Goal: Information Seeking & Learning: Learn about a topic

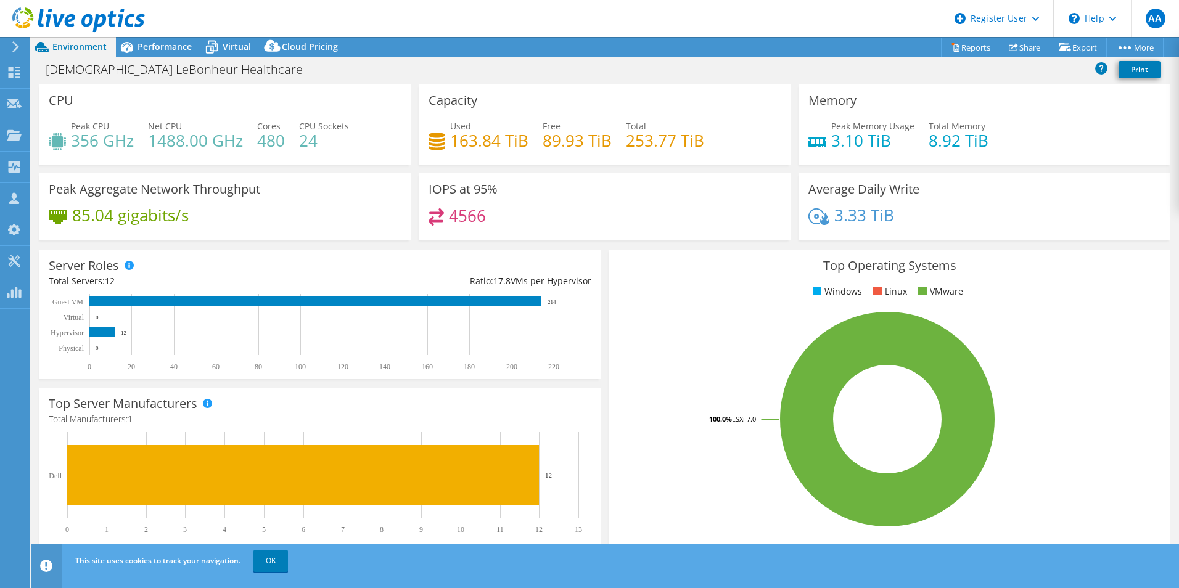
select select "USD"
click at [195, 51] on div "Performance" at bounding box center [158, 47] width 85 height 20
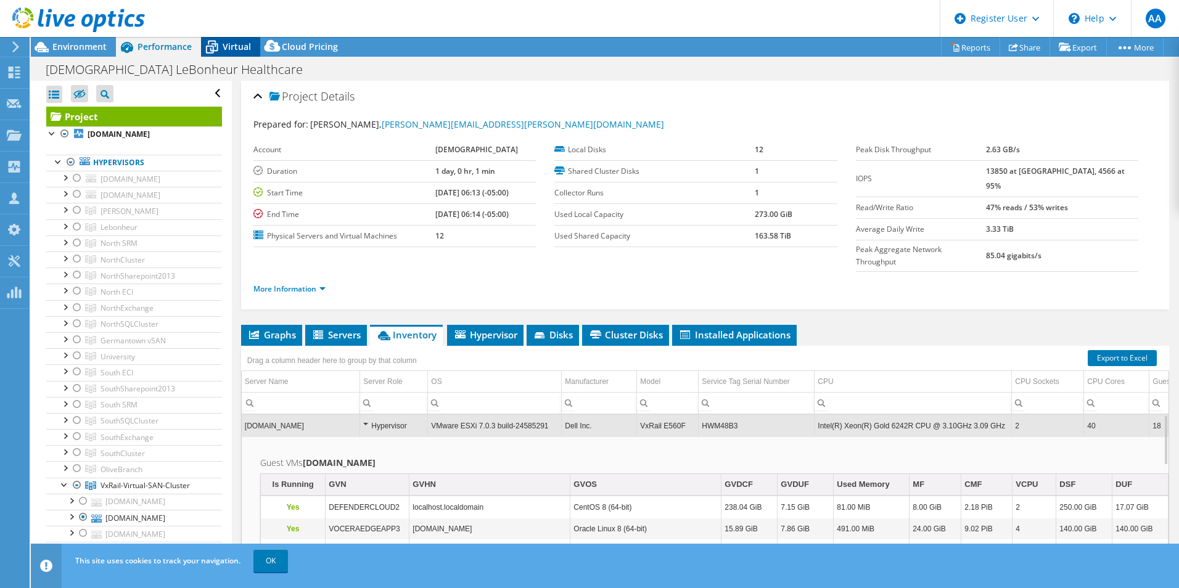
click at [248, 48] on span "Virtual" at bounding box center [237, 47] width 28 height 12
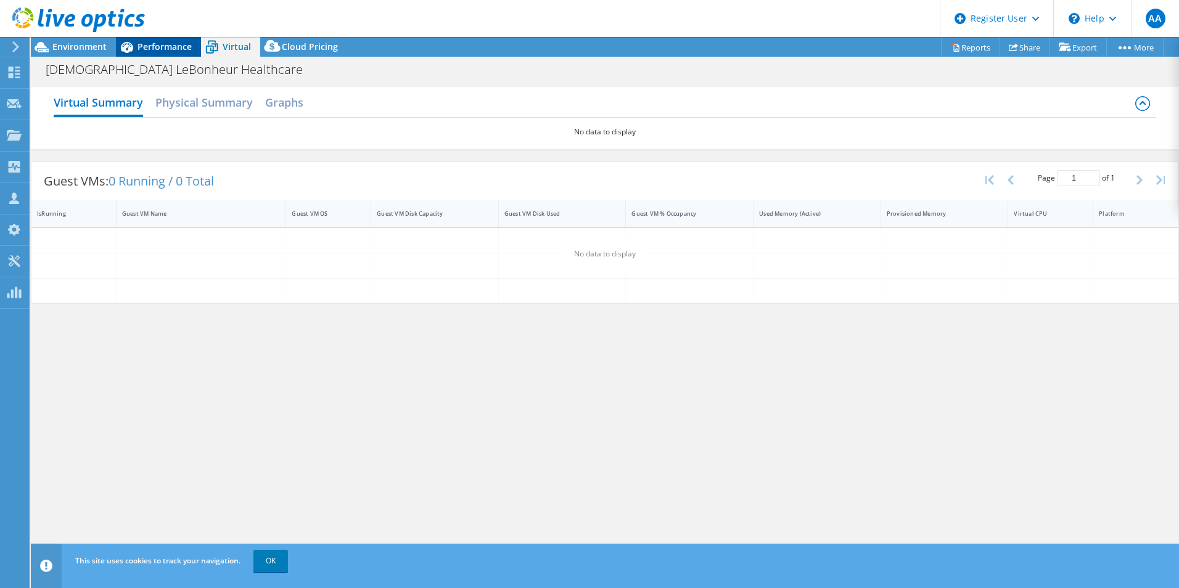
click at [166, 49] on span "Performance" at bounding box center [165, 47] width 54 height 12
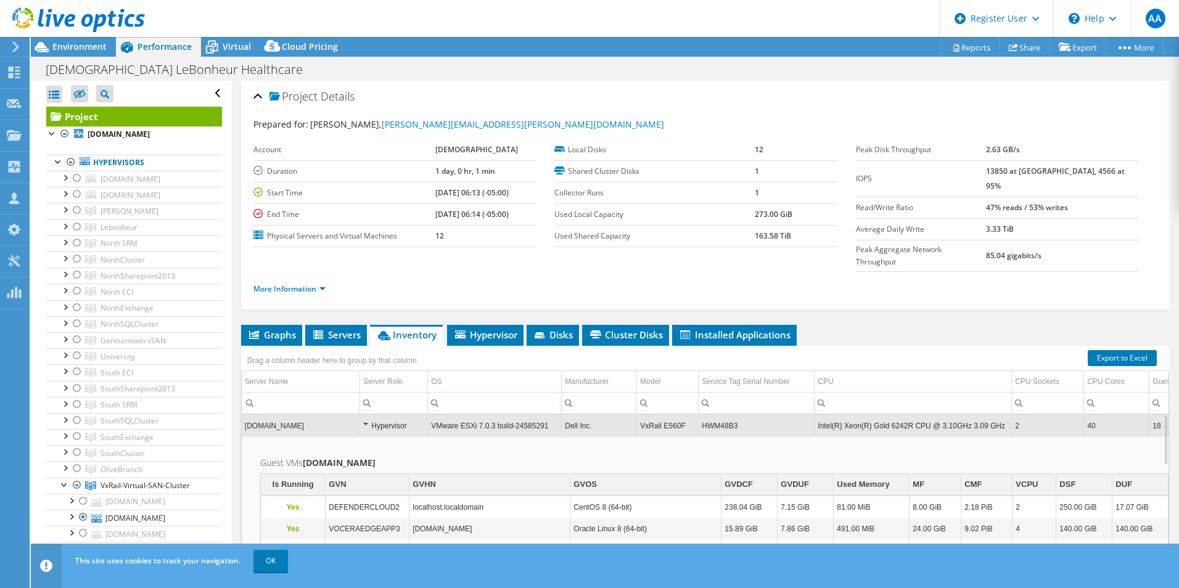
click at [729, 415] on td "HWM48B3" at bounding box center [757, 426] width 116 height 22
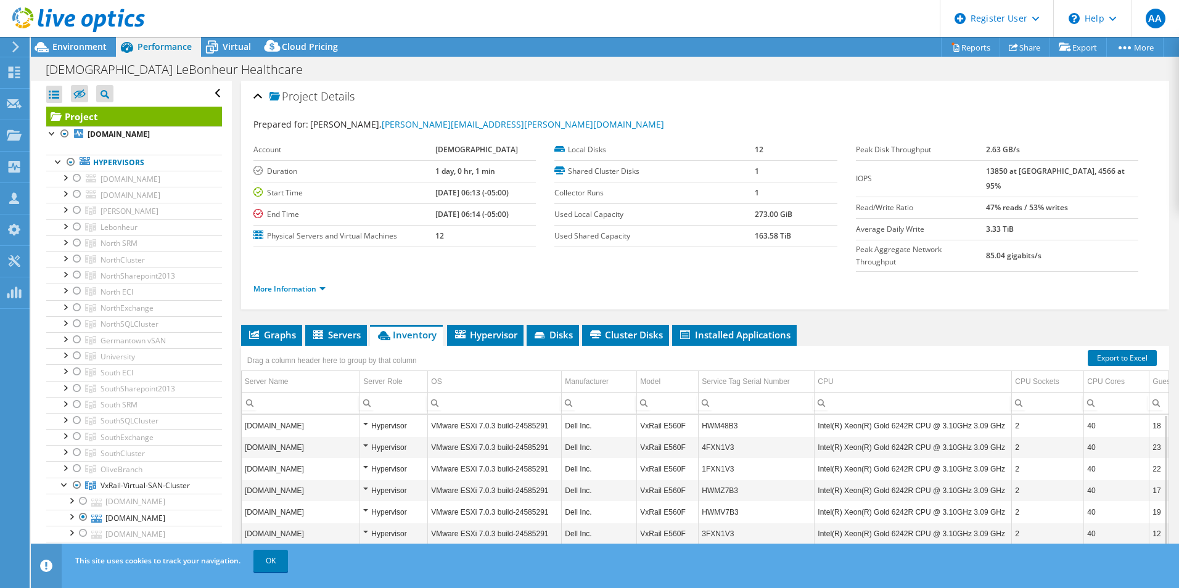
click at [728, 415] on td "HWM48B3" at bounding box center [757, 426] width 116 height 22
click at [136, 71] on h1 "[DEMOGRAPHIC_DATA] LeBonheur Healthcare" at bounding box center [181, 70] width 282 height 14
click at [60, 41] on div at bounding box center [72, 20] width 145 height 41
click at [77, 49] on span "Environment" at bounding box center [79, 47] width 54 height 12
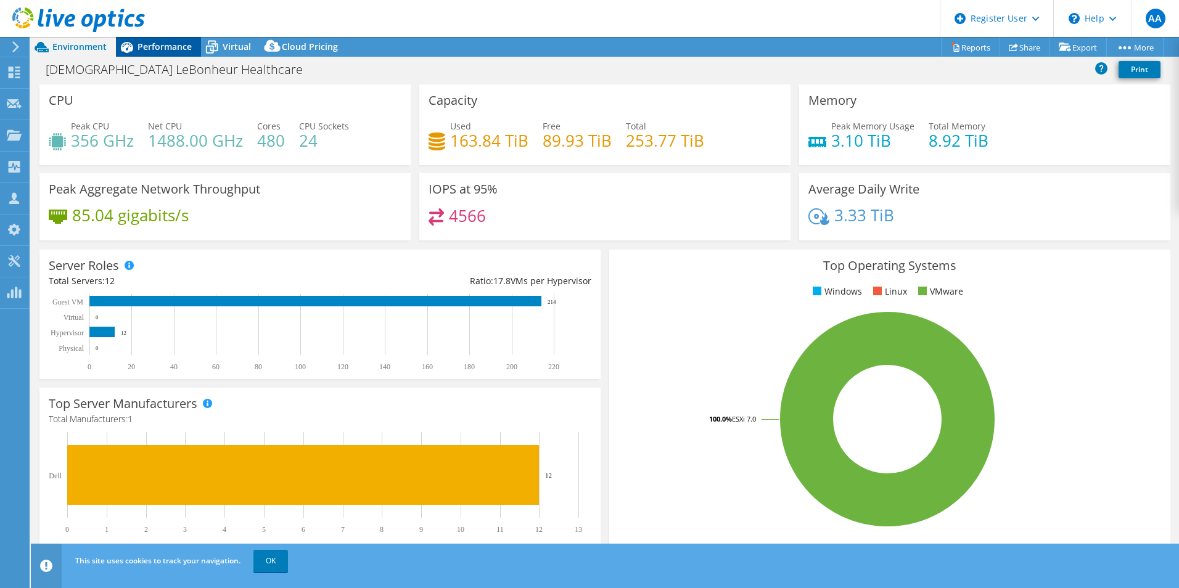
click at [159, 54] on div "Performance" at bounding box center [158, 47] width 85 height 20
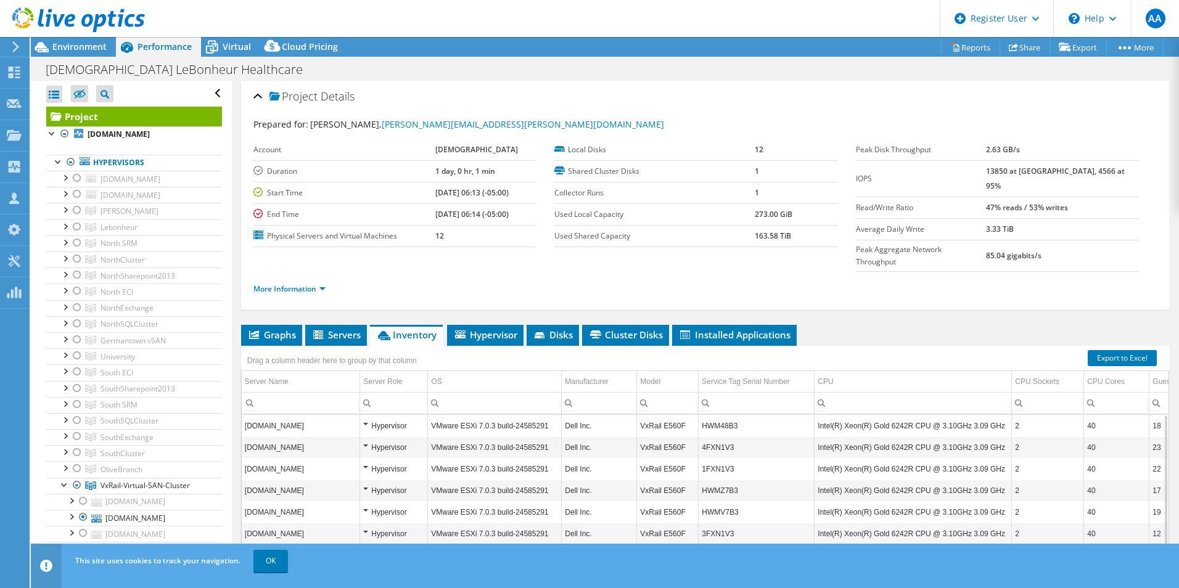
click at [717, 415] on td "HWM48B3" at bounding box center [757, 426] width 116 height 22
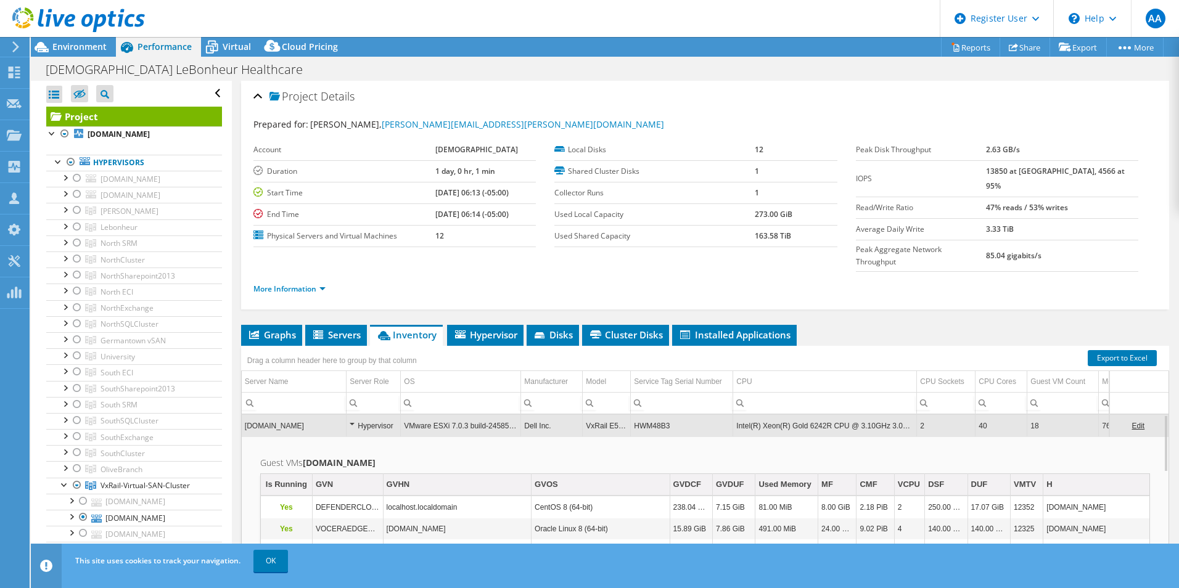
click at [666, 415] on td "HWM48B3" at bounding box center [682, 426] width 102 height 22
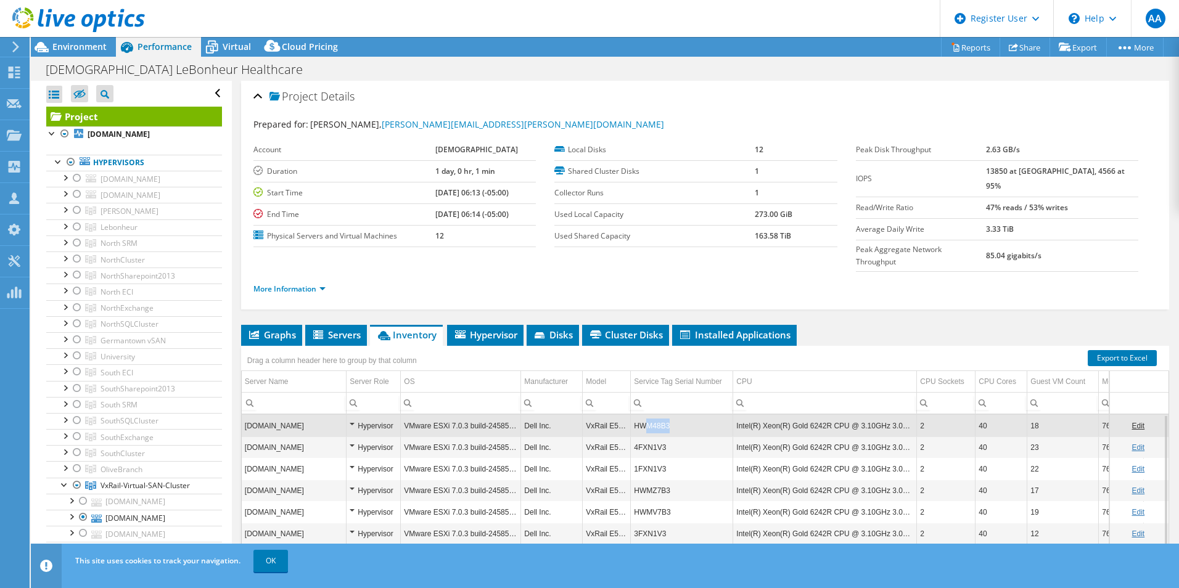
drag, startPoint x: 671, startPoint y: 401, endPoint x: 643, endPoint y: 408, distance: 29.0
click at [643, 415] on td "HWM48B3" at bounding box center [682, 426] width 102 height 22
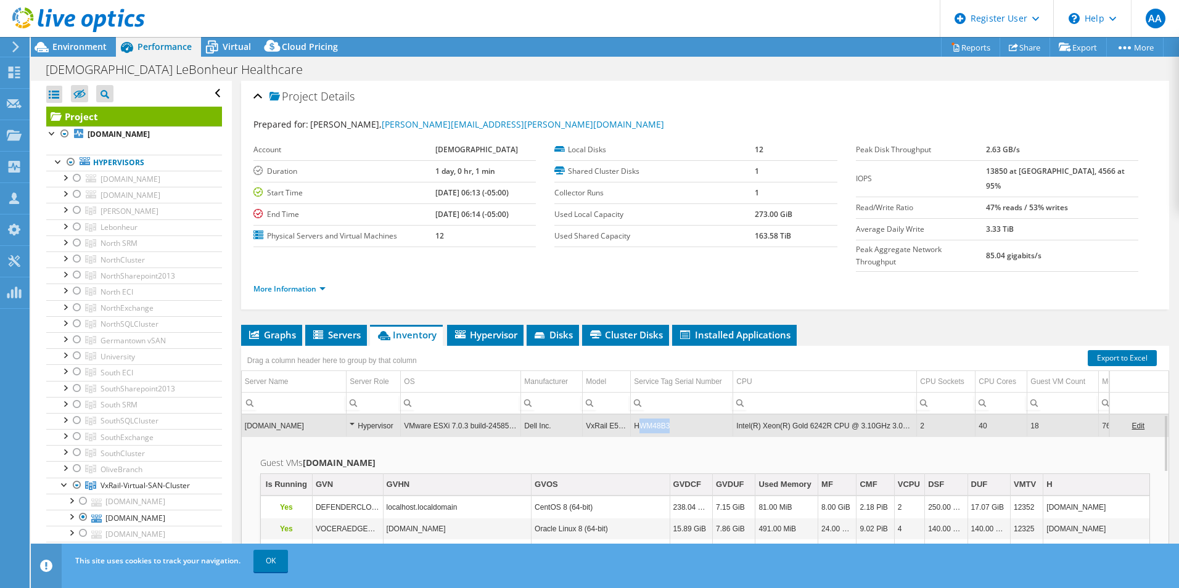
drag, startPoint x: 675, startPoint y: 403, endPoint x: 638, endPoint y: 408, distance: 37.3
click at [638, 415] on td "HWM48B3" at bounding box center [682, 426] width 102 height 22
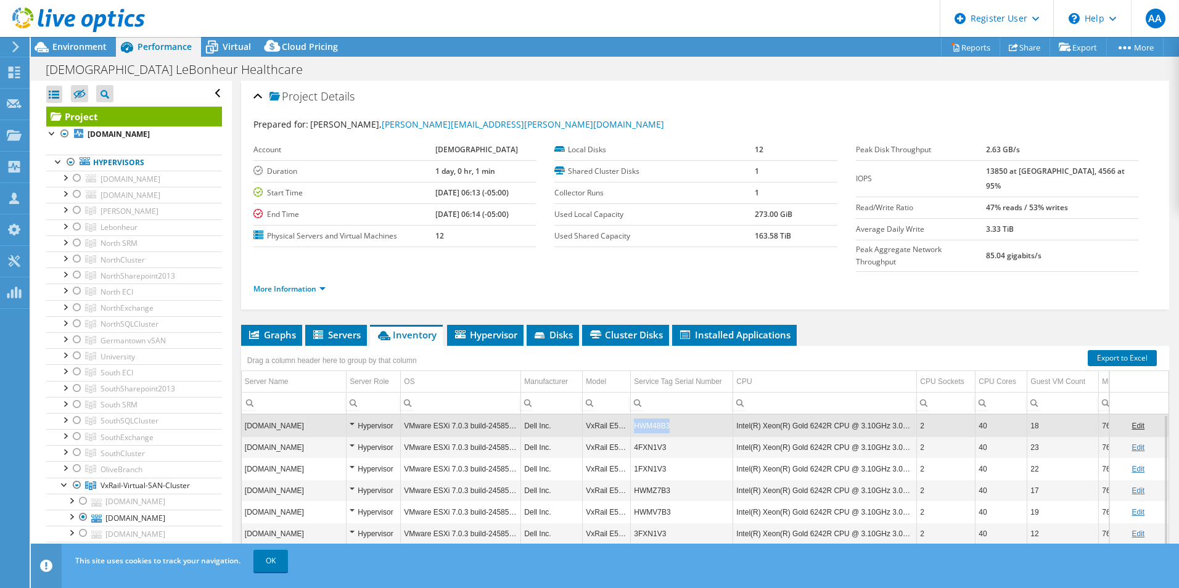
copy td "HWM48B3"
drag, startPoint x: 671, startPoint y: 403, endPoint x: 635, endPoint y: 407, distance: 36.0
click at [635, 415] on td "HWM48B3" at bounding box center [682, 426] width 102 height 22
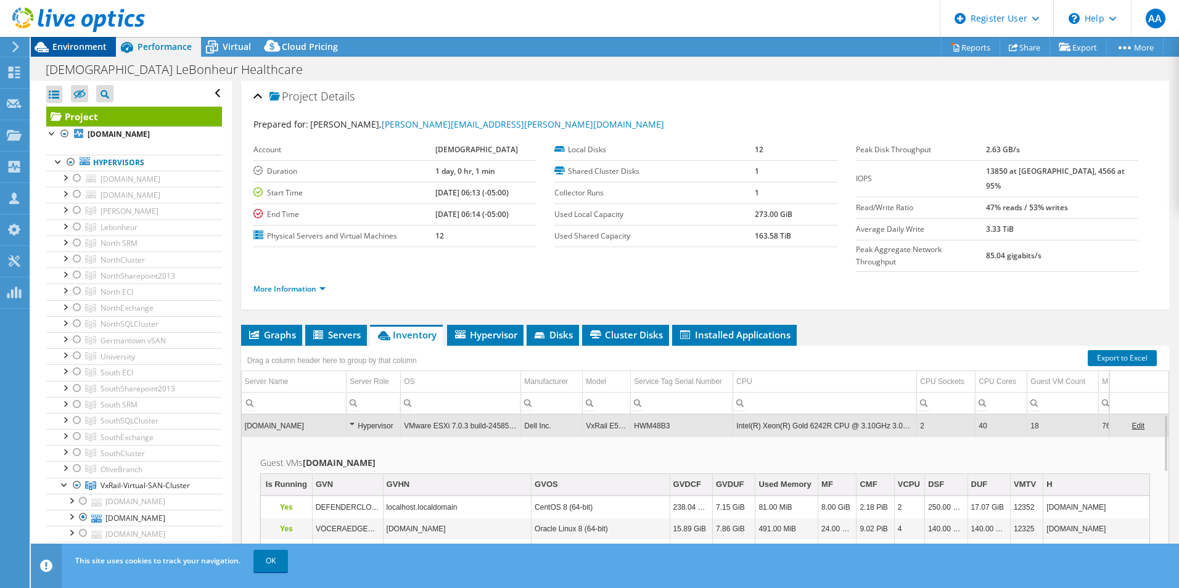
click at [60, 56] on div "Environment" at bounding box center [73, 47] width 85 height 20
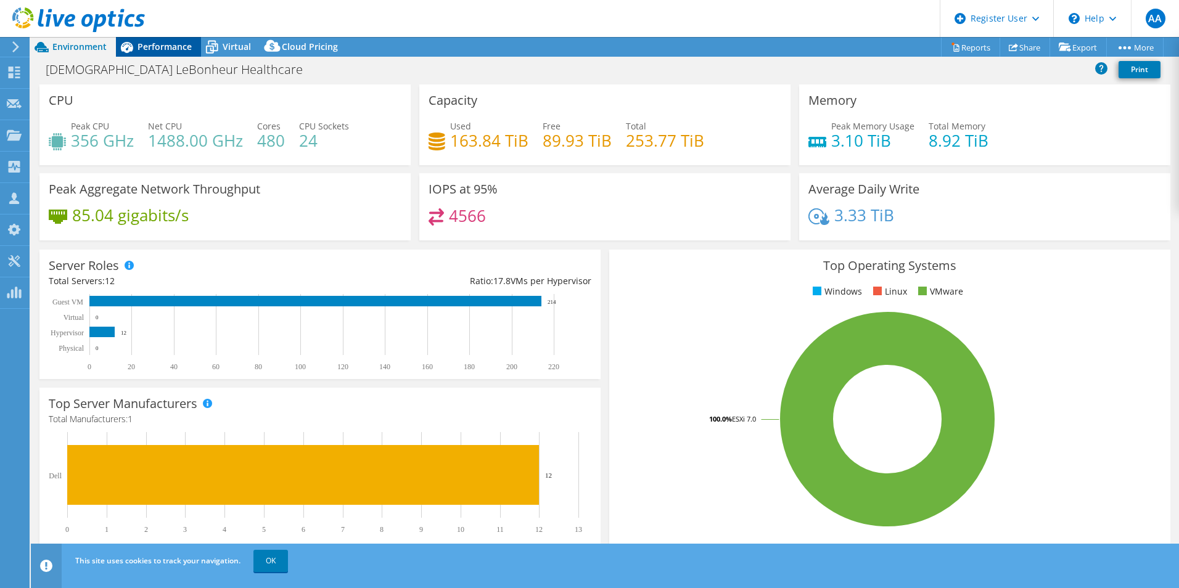
click at [158, 44] on span "Performance" at bounding box center [165, 47] width 54 height 12
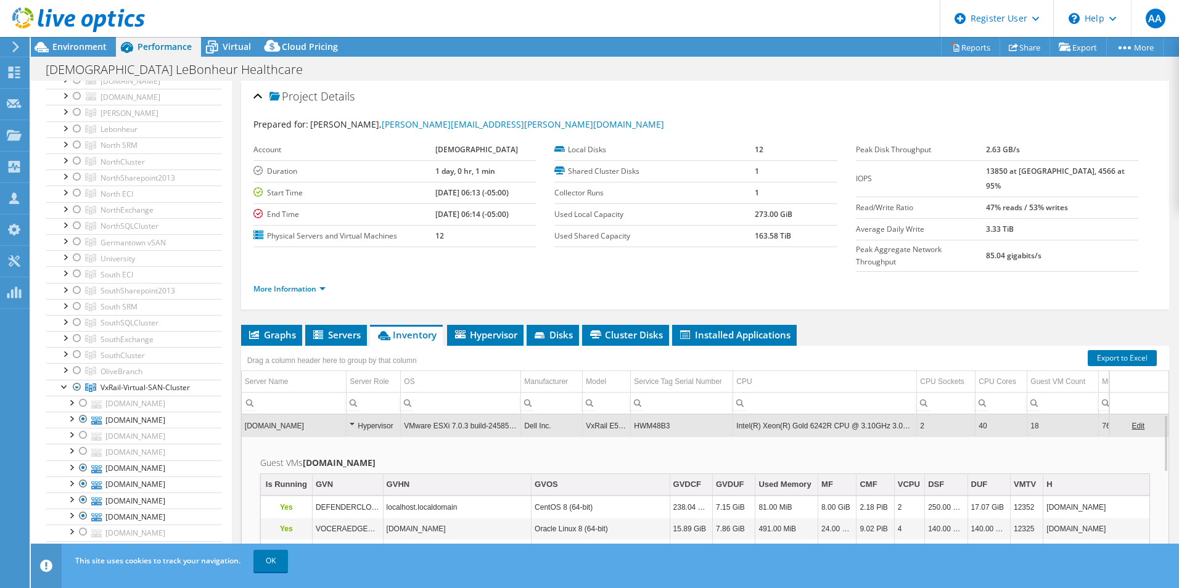
scroll to position [96, 0]
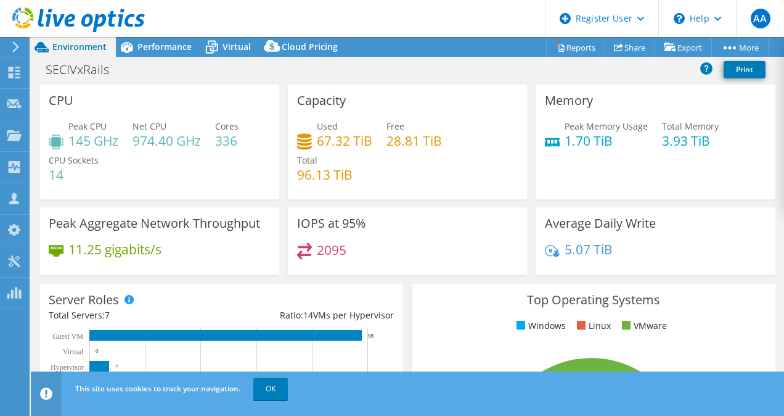
select select "USD"
click at [236, 162] on div "Peak CPU 145 GHz Net CPU 974.40 GHz Cores 336 CPU Sockets 14" at bounding box center [159, 157] width 221 height 74
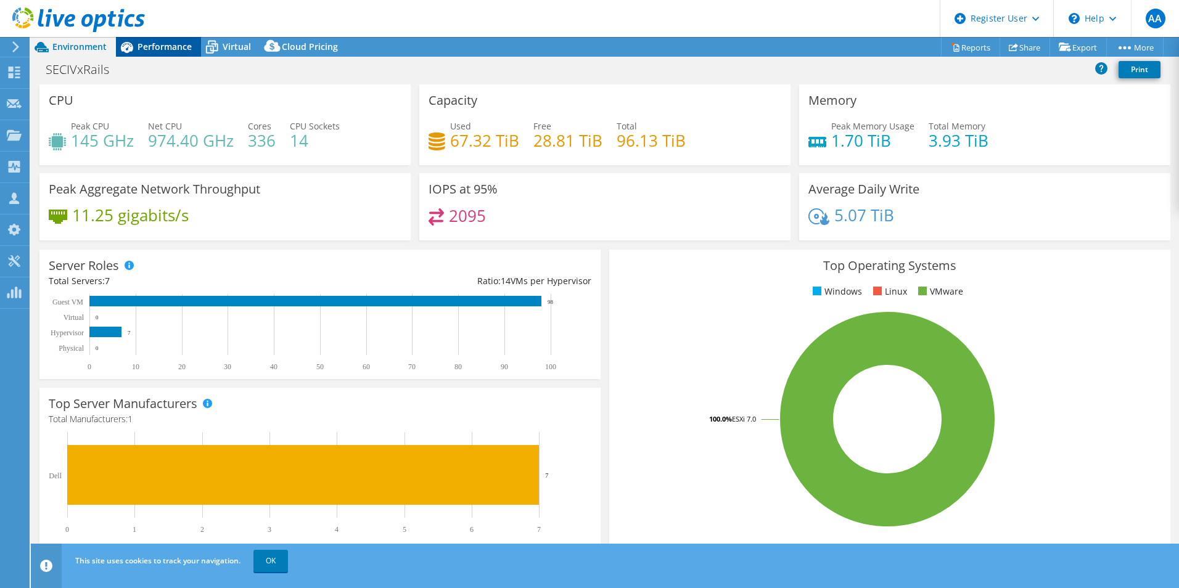
click at [175, 56] on div "Performance" at bounding box center [158, 47] width 85 height 20
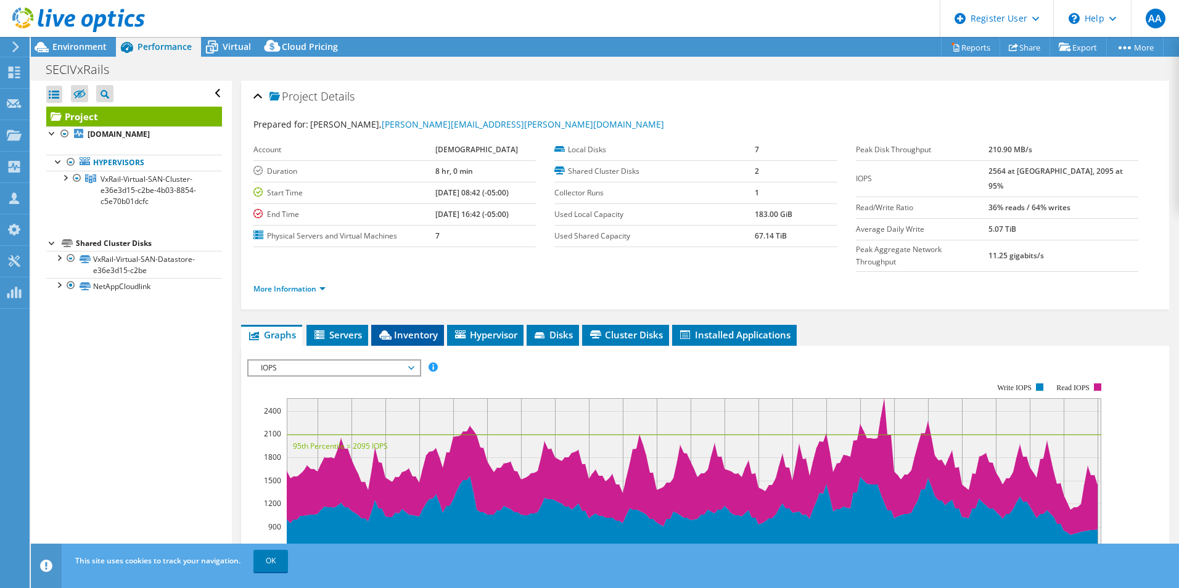
click at [421, 325] on li "Inventory" at bounding box center [407, 335] width 73 height 21
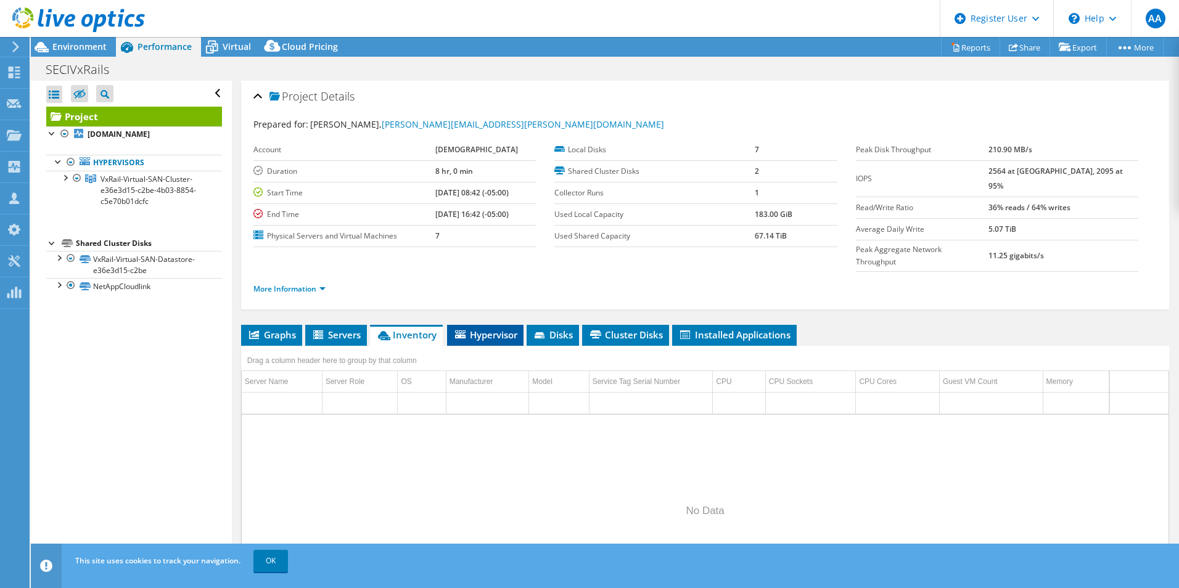
click at [516, 325] on li "Hypervisor" at bounding box center [485, 335] width 76 height 21
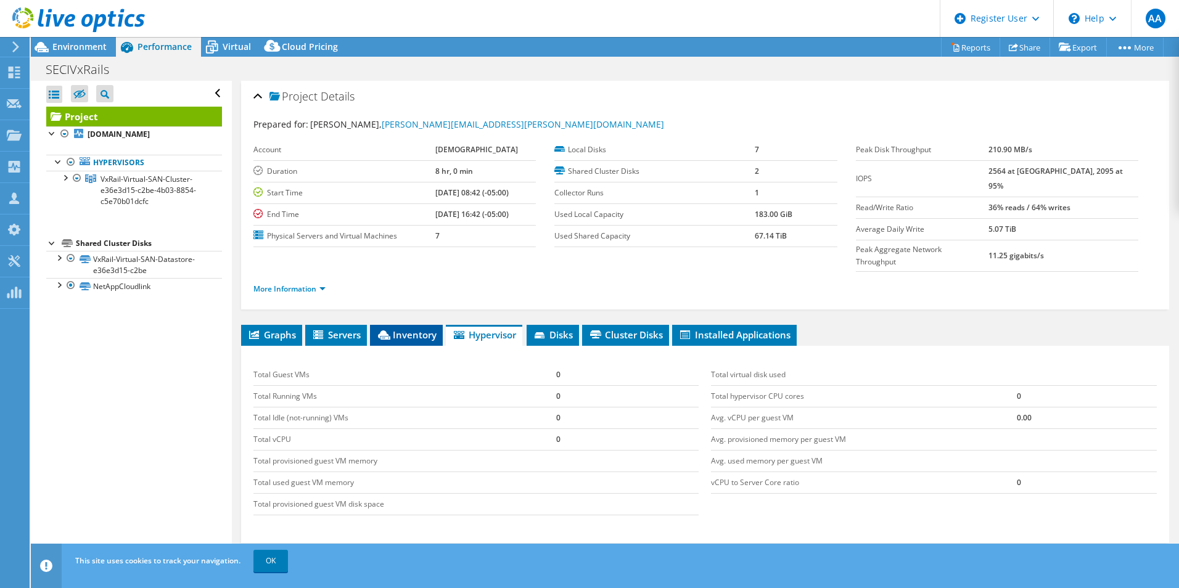
click at [405, 329] on span "Inventory" at bounding box center [406, 335] width 60 height 12
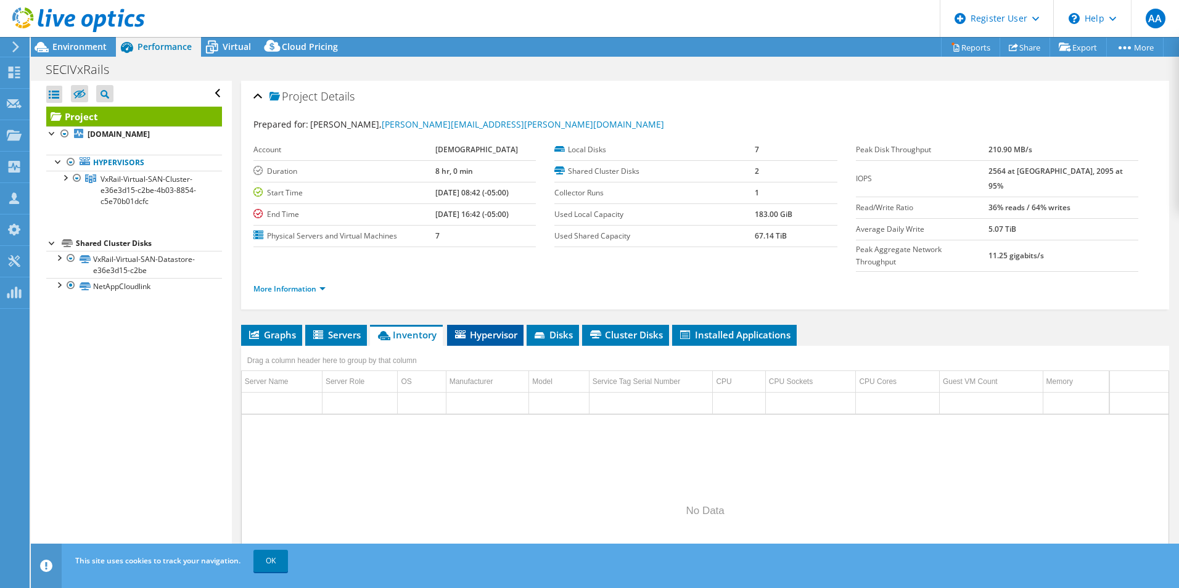
click at [485, 325] on li "Hypervisor" at bounding box center [485, 335] width 76 height 21
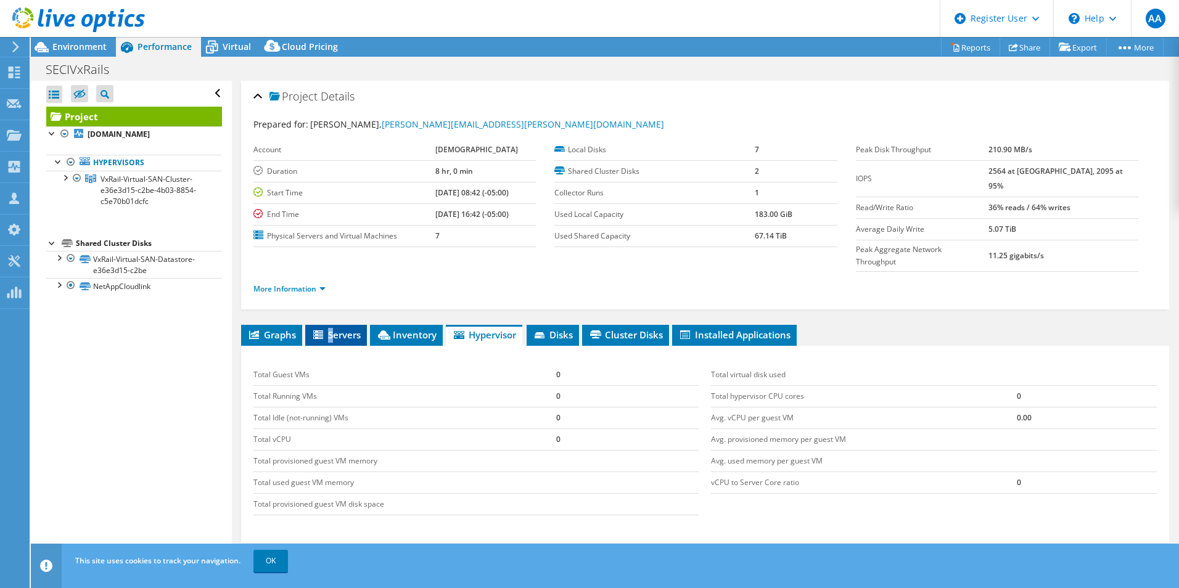
click at [331, 329] on span "Servers" at bounding box center [335, 335] width 49 height 12
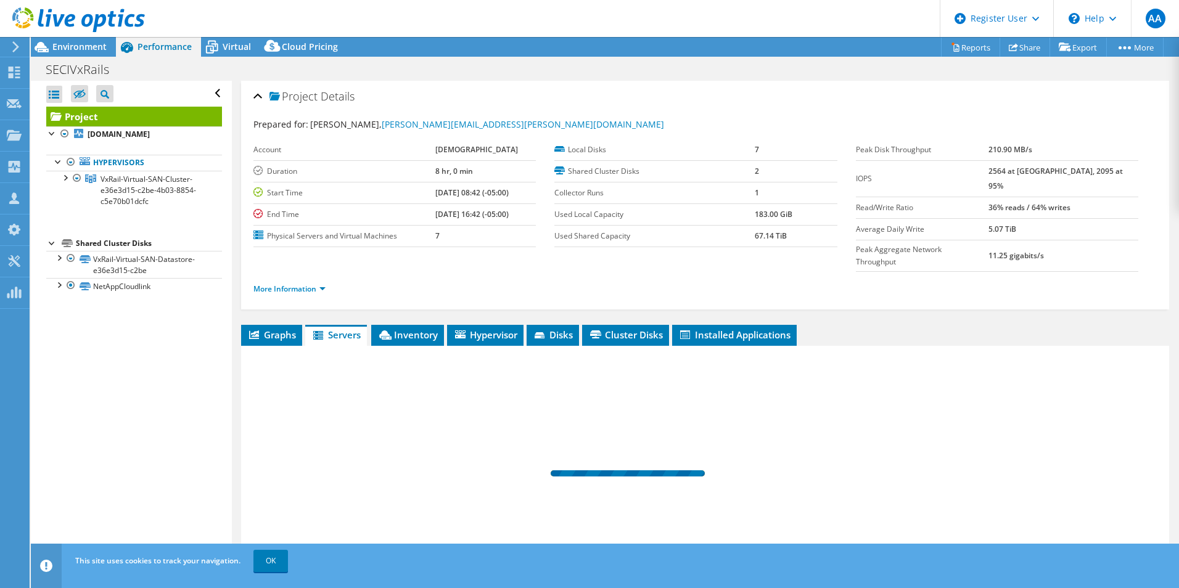
drag, startPoint x: 332, startPoint y: 313, endPoint x: 430, endPoint y: 321, distance: 98.4
click at [430, 346] on div at bounding box center [705, 477] width 928 height 262
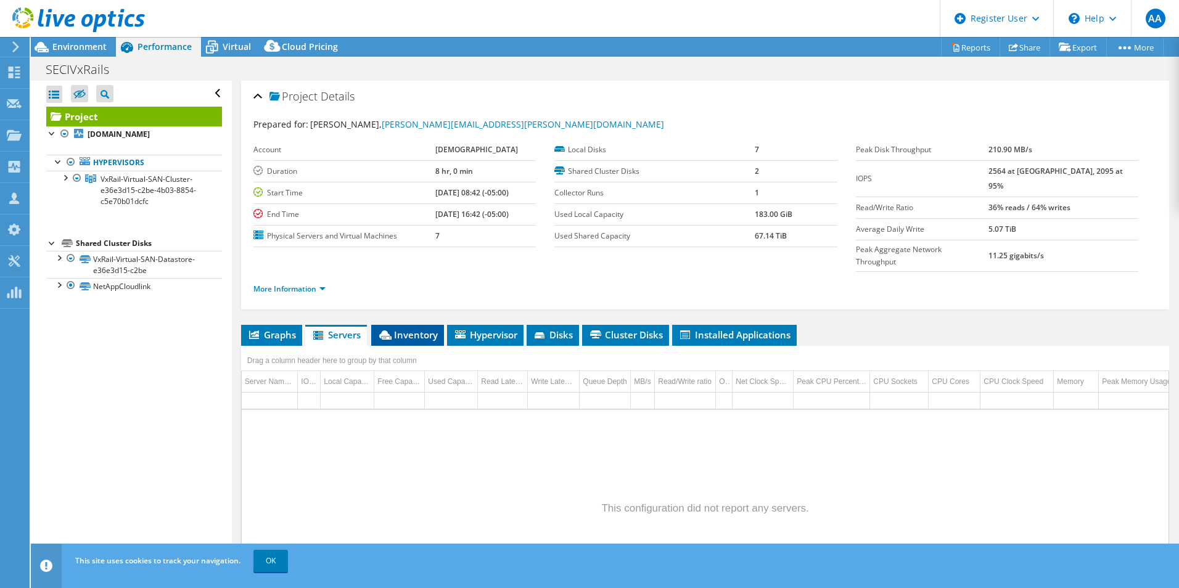
click at [429, 325] on li "Inventory" at bounding box center [407, 335] width 73 height 21
click at [667, 392] on td "Column Service Tag Serial Number, Filter cell" at bounding box center [651, 403] width 124 height 22
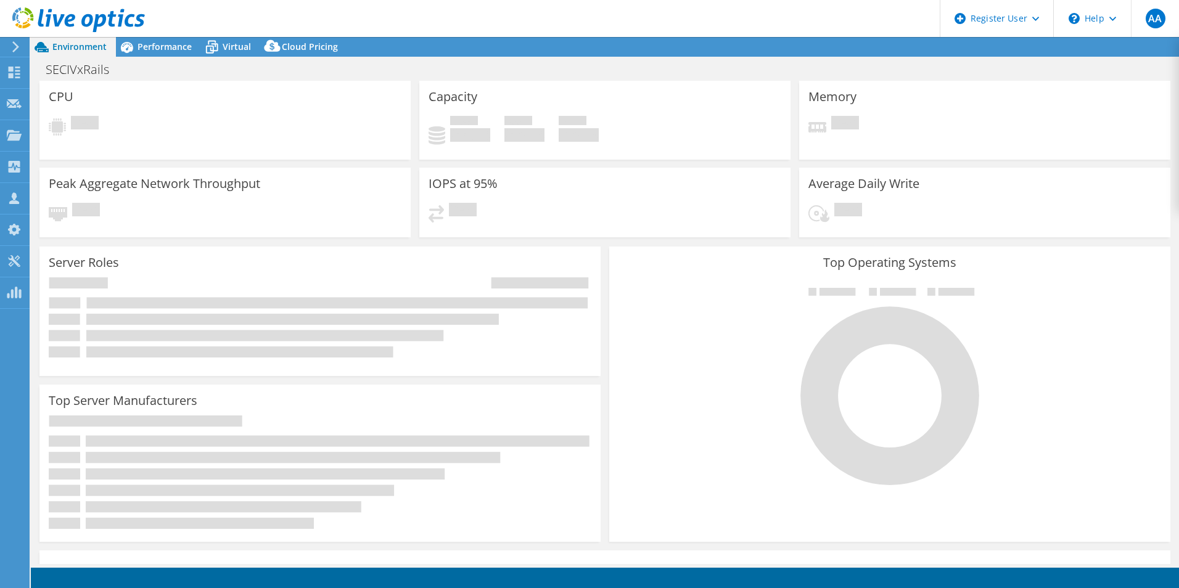
select select "USD"
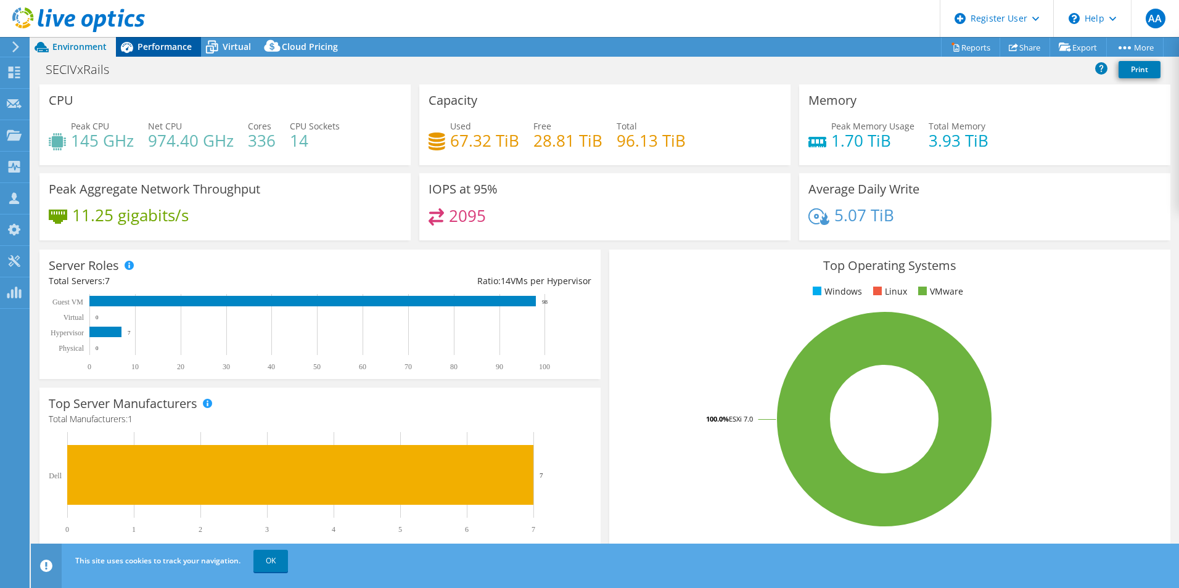
click at [175, 49] on span "Performance" at bounding box center [165, 47] width 54 height 12
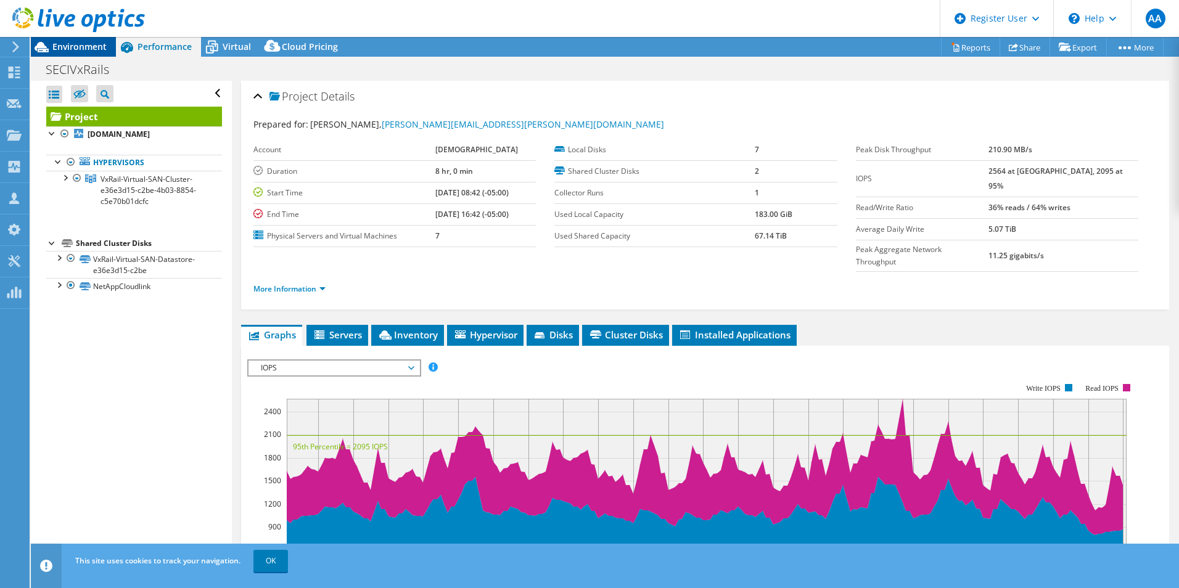
click at [53, 48] on span "Environment" at bounding box center [79, 47] width 54 height 12
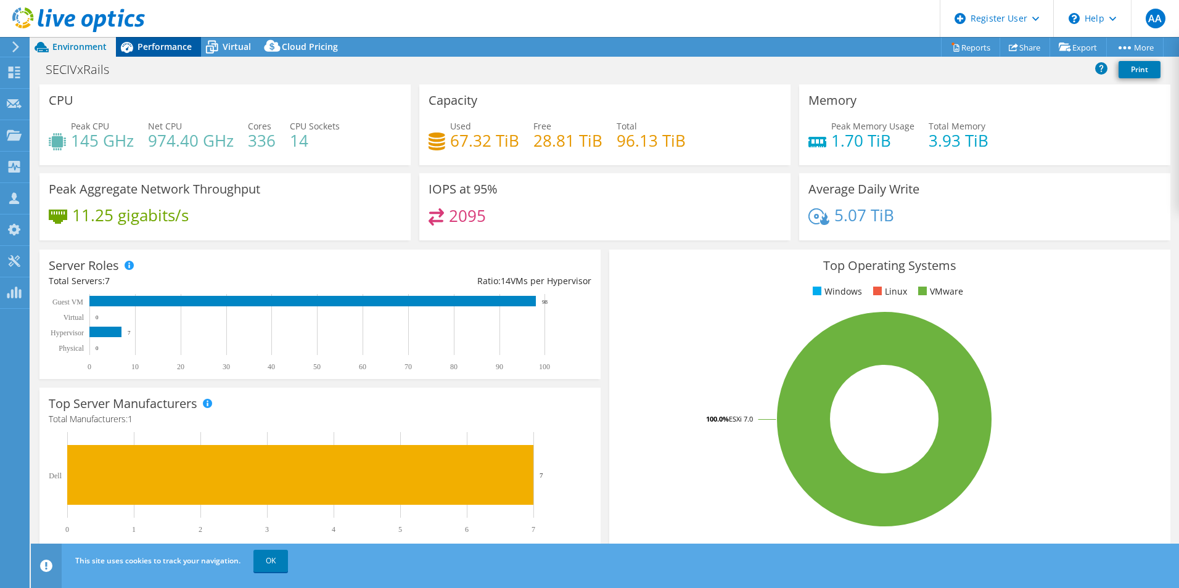
click at [191, 54] on div "Performance" at bounding box center [158, 47] width 85 height 20
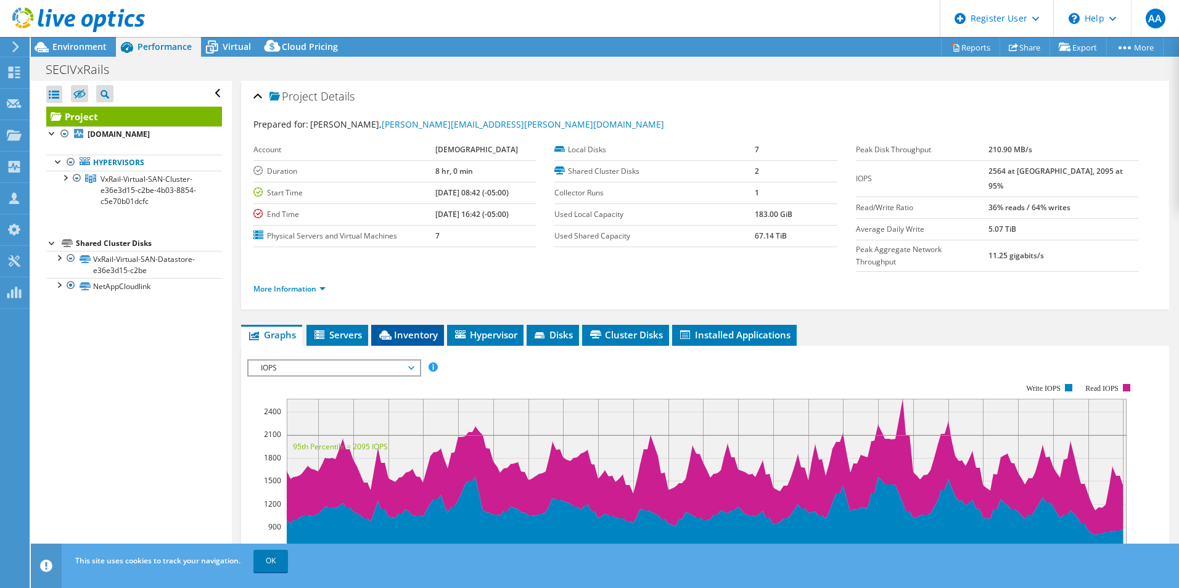
click at [430, 329] on span "Inventory" at bounding box center [407, 335] width 60 height 12
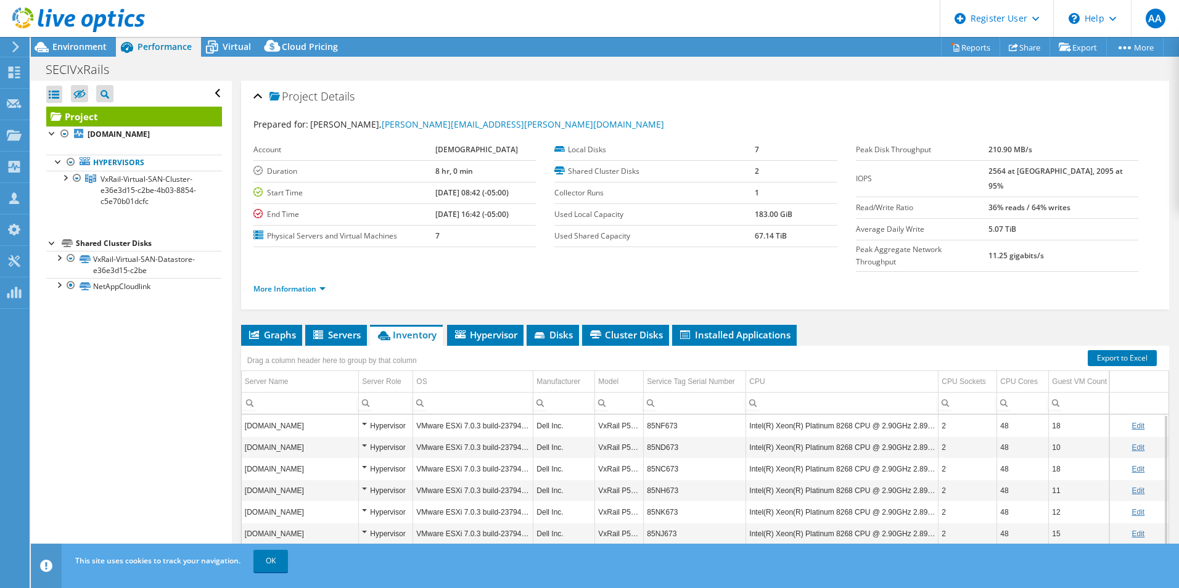
click at [672, 415] on td "85NF673" at bounding box center [695, 426] width 102 height 22
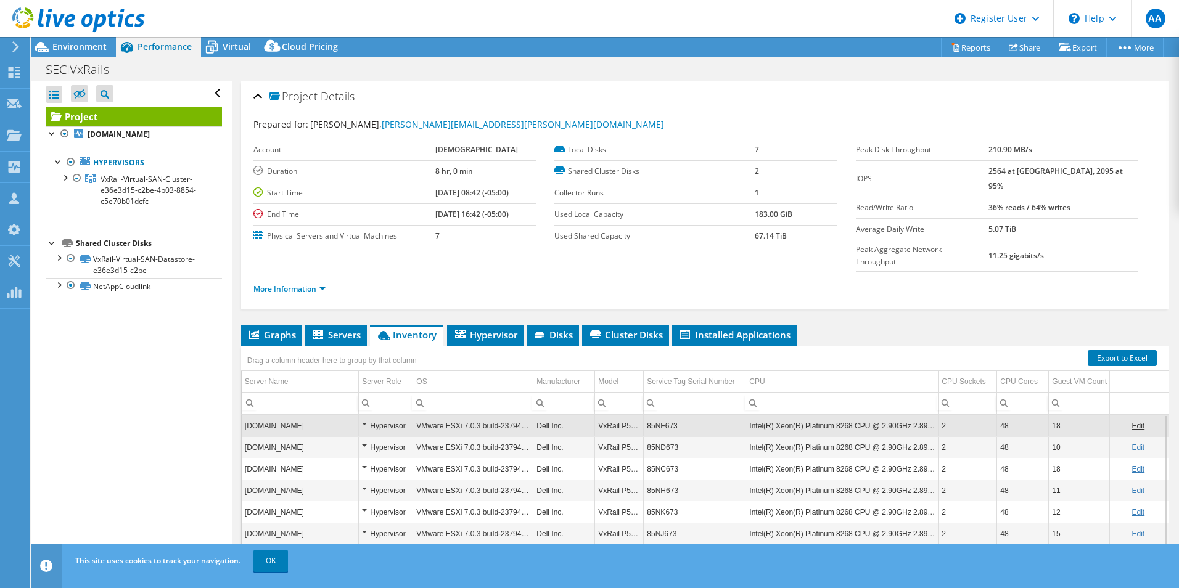
click at [672, 415] on td "85NF673" at bounding box center [695, 426] width 102 height 22
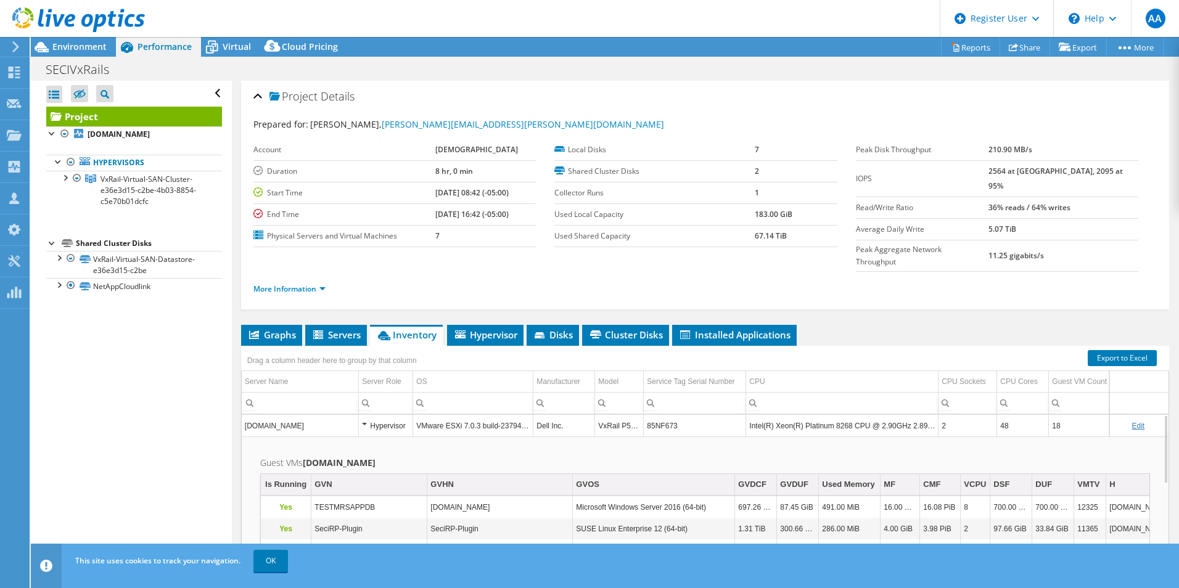
click at [672, 415] on td "85NF673" at bounding box center [695, 426] width 102 height 22
click at [685, 371] on td "Service Tag Serial Number" at bounding box center [695, 382] width 102 height 22
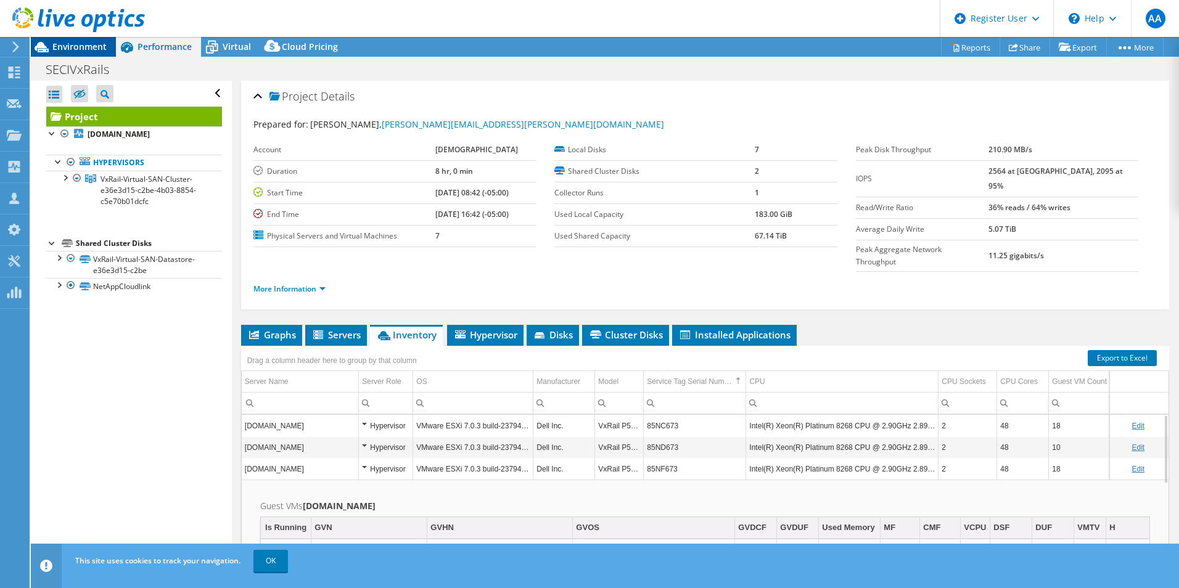
click at [110, 54] on div "Environment" at bounding box center [73, 47] width 85 height 20
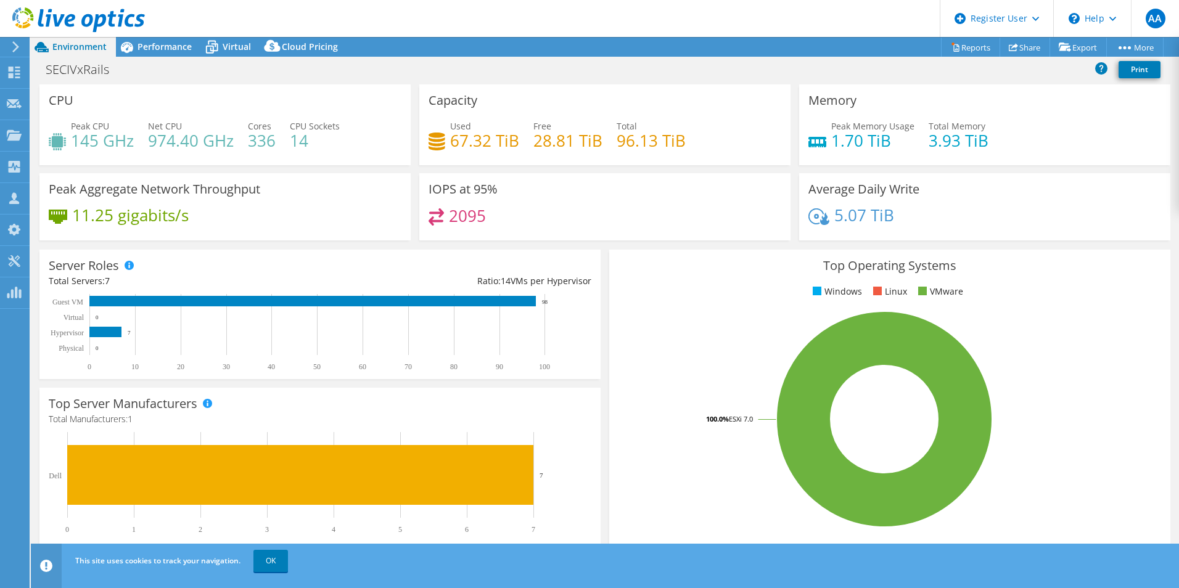
drag, startPoint x: 247, startPoint y: 49, endPoint x: 310, endPoint y: 71, distance: 66.1
click at [247, 49] on span "Virtual" at bounding box center [237, 47] width 28 height 12
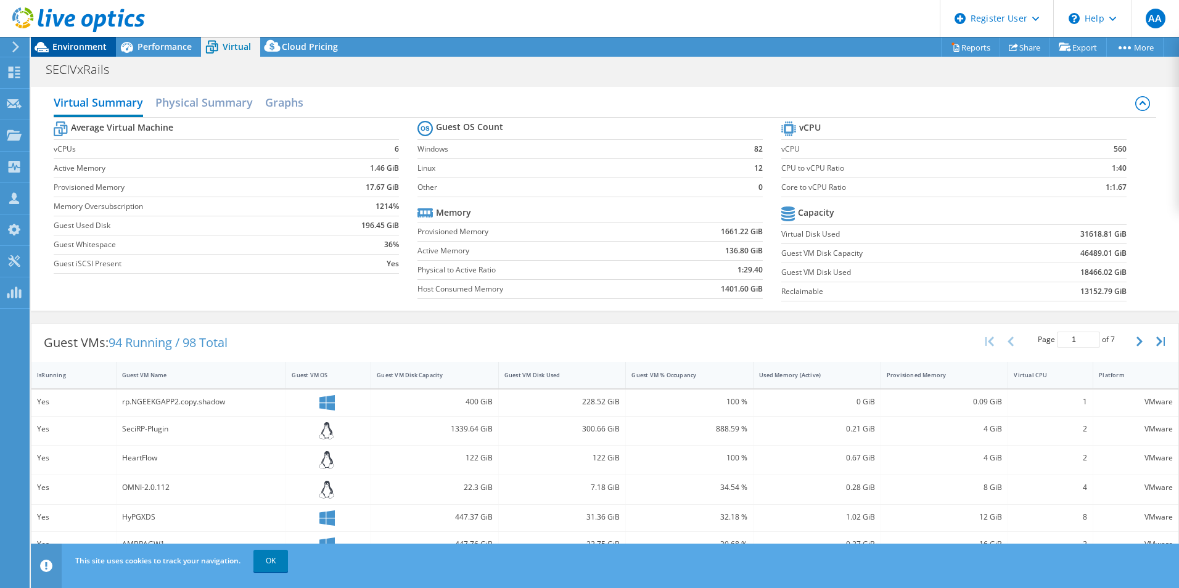
click at [66, 43] on span "Environment" at bounding box center [79, 47] width 54 height 12
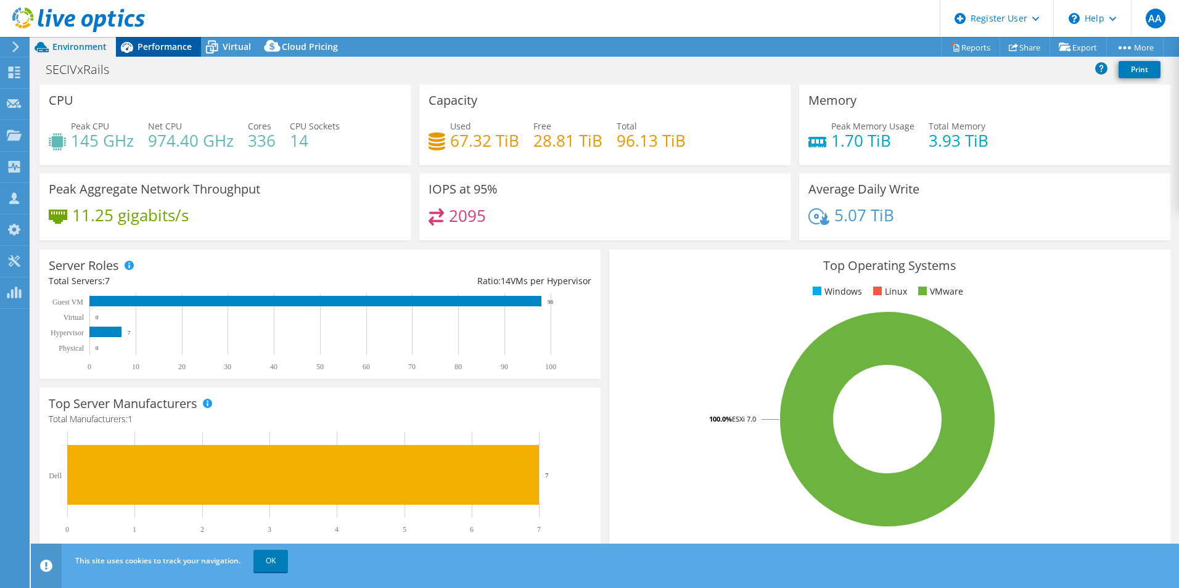
click at [157, 51] on span "Performance" at bounding box center [165, 47] width 54 height 12
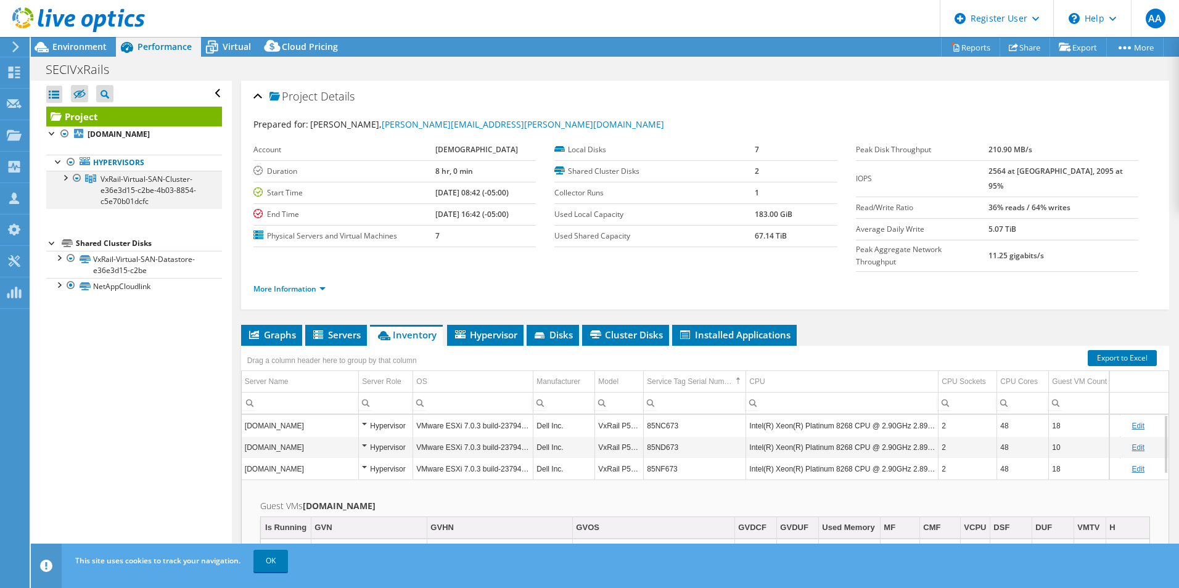
click at [65, 183] on div at bounding box center [65, 177] width 12 height 12
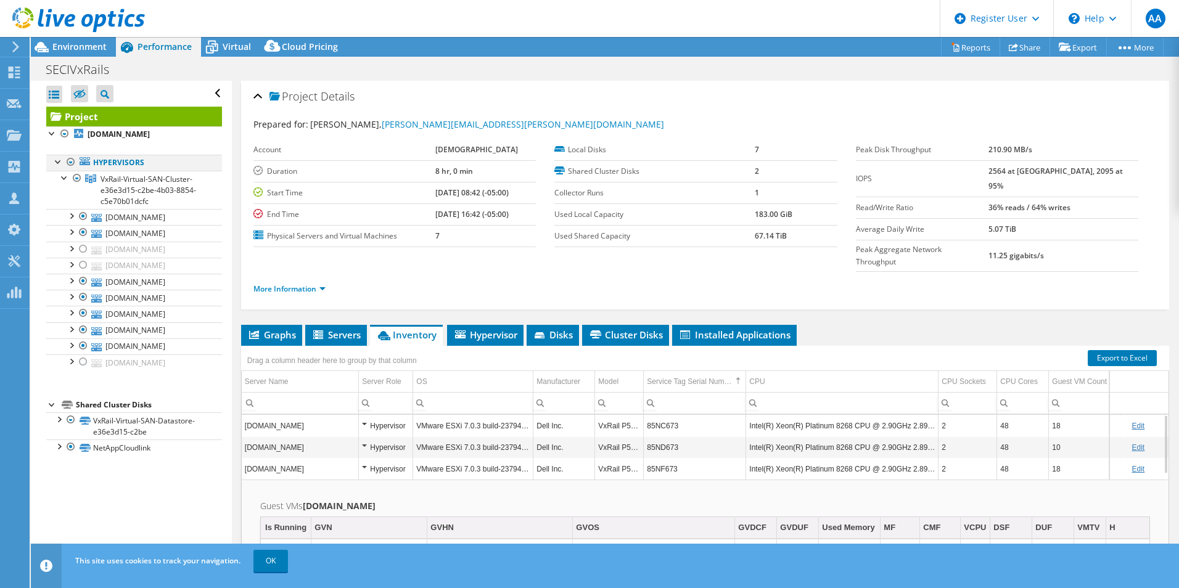
click at [70, 163] on div at bounding box center [71, 162] width 12 height 15
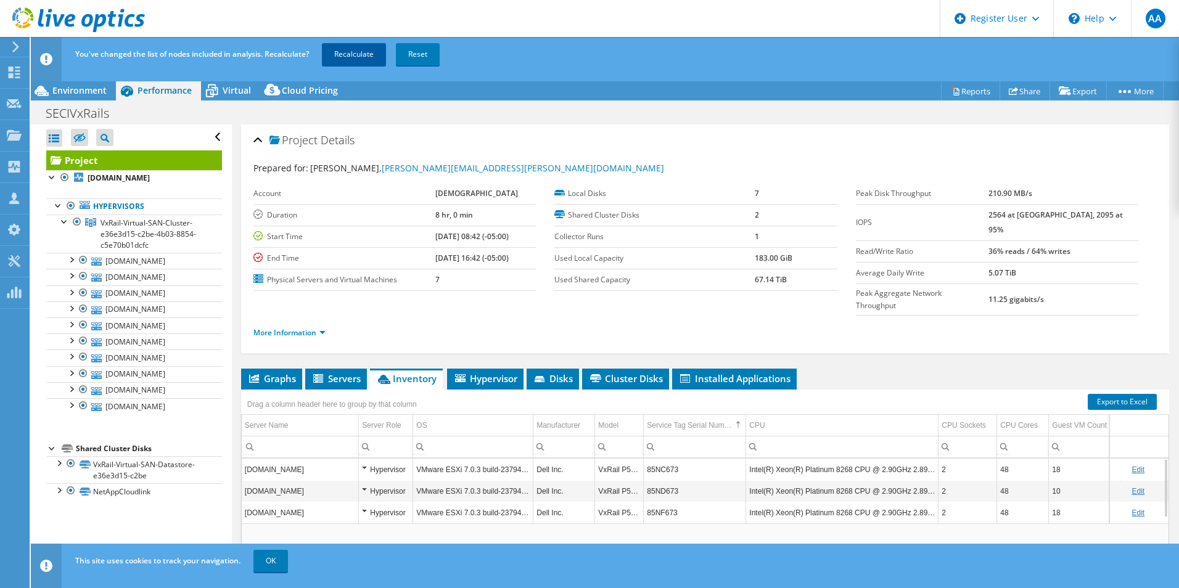
click at [348, 60] on link "Recalculate" at bounding box center [354, 54] width 64 height 22
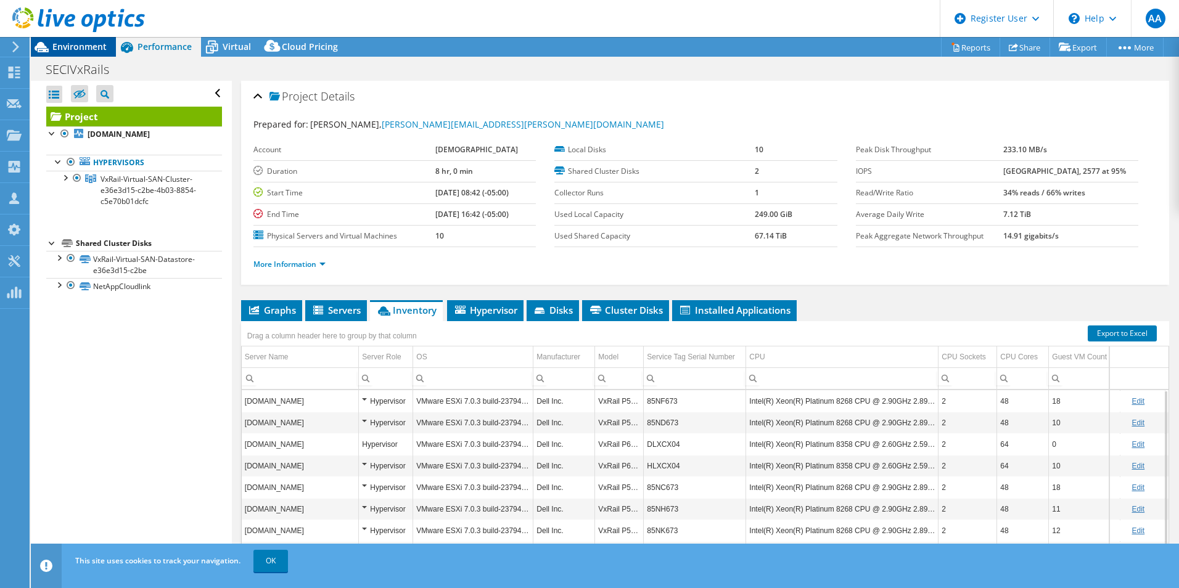
click at [75, 51] on span "Environment" at bounding box center [79, 47] width 54 height 12
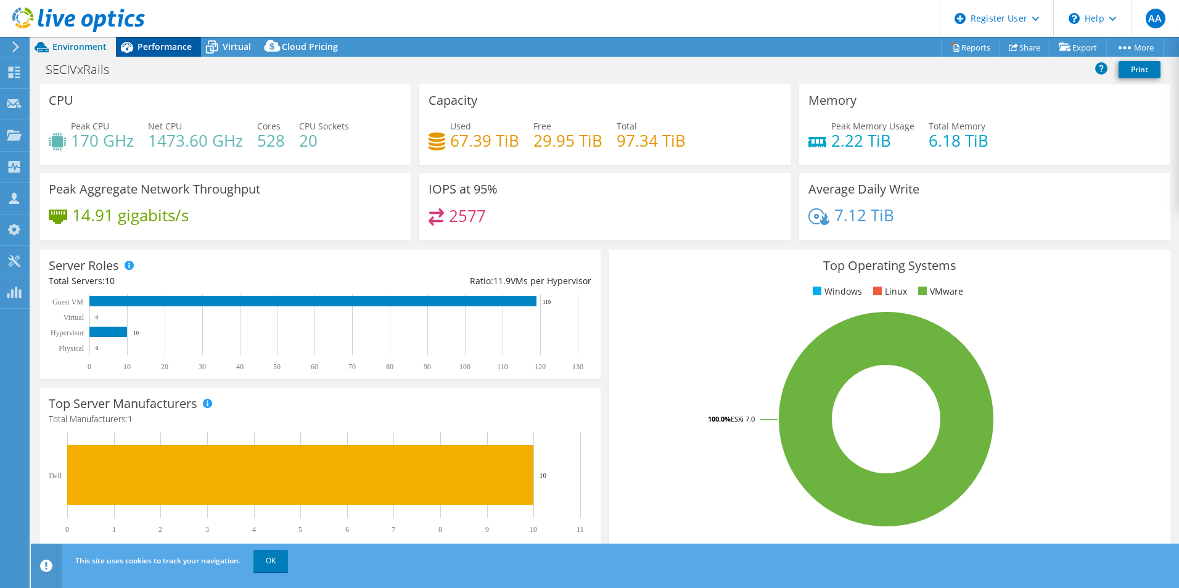
click at [165, 49] on span "Performance" at bounding box center [165, 47] width 54 height 12
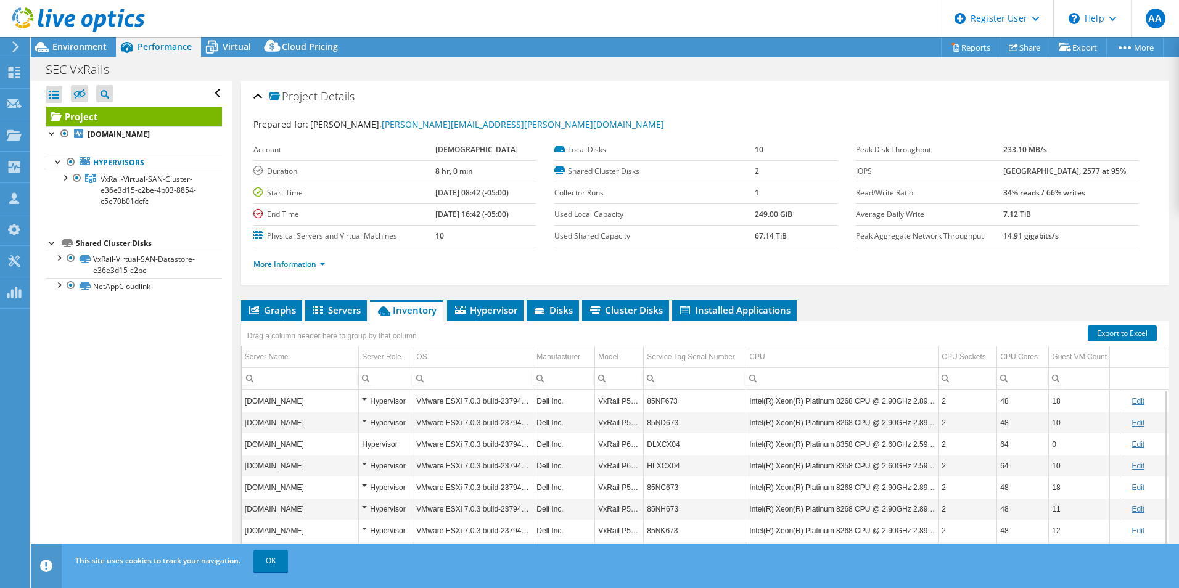
click at [477, 264] on ul "More Information" at bounding box center [704, 263] width 903 height 17
click at [405, 276] on div "More Information" at bounding box center [704, 264] width 903 height 35
